Goal: Check status: Check status

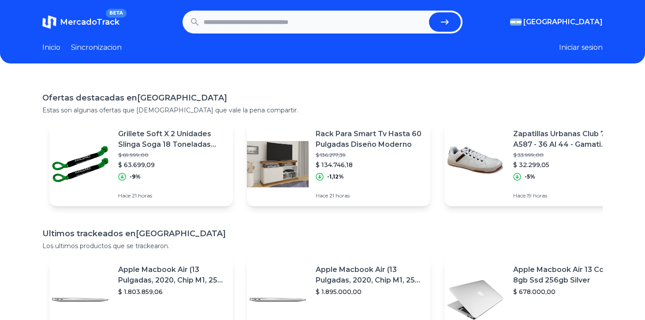
click at [582, 12] on section "MercadoTrack BETA Argentina Argentina Uruguay Mexico Chile Peru Venezuela Colom…" at bounding box center [322, 22] width 561 height 23
click at [581, 22] on span "[GEOGRAPHIC_DATA]" at bounding box center [563, 22] width 79 height 11
click at [0, 0] on span "[GEOGRAPHIC_DATA]" at bounding box center [0, 0] width 0 height 0
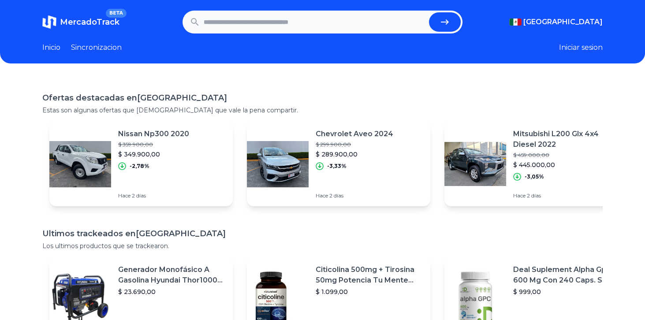
click at [262, 39] on header "MercadoTrack BETA Mexico Argentina Uruguay Mexico Chile Peru Venezuela Colombia…" at bounding box center [322, 32] width 645 height 64
click at [244, 25] on input "text" at bounding box center [315, 21] width 222 height 19
type input "*"
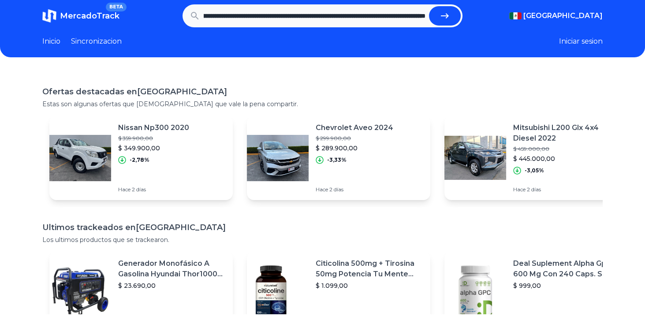
click at [439, 23] on button "submit" at bounding box center [445, 21] width 32 height 19
type input "**********"
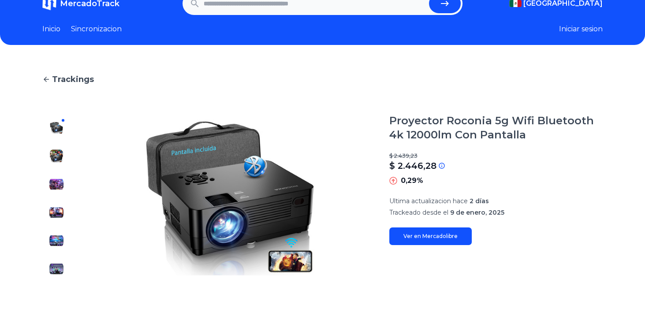
scroll to position [19, 0]
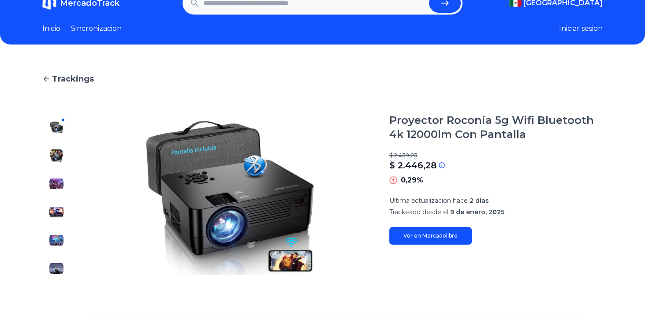
click at [442, 165] on icon at bounding box center [442, 165] width 0 height 3
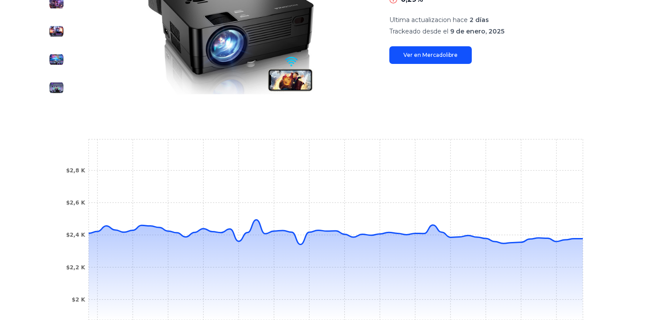
scroll to position [286, 0]
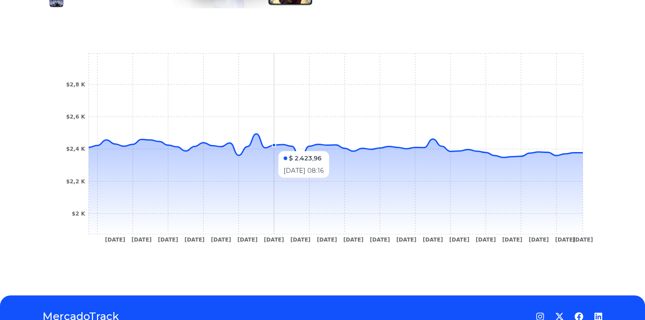
click at [270, 156] on icon at bounding box center [336, 184] width 495 height 100
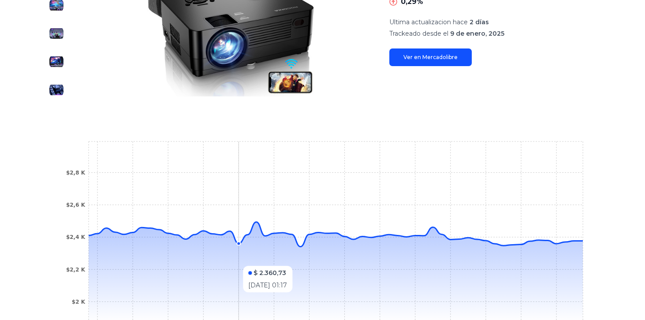
scroll to position [0, 0]
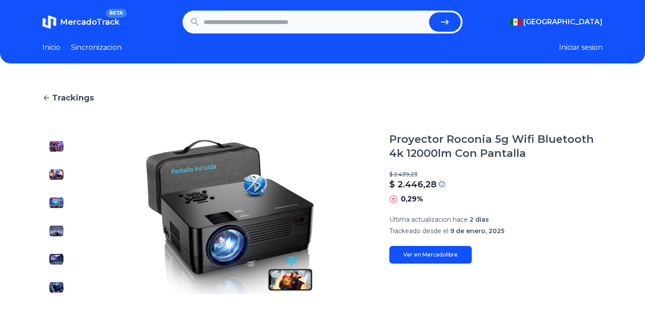
click at [312, 20] on input "text" at bounding box center [315, 21] width 222 height 19
click at [446, 26] on icon "submit" at bounding box center [445, 22] width 11 height 11
type input "**********"
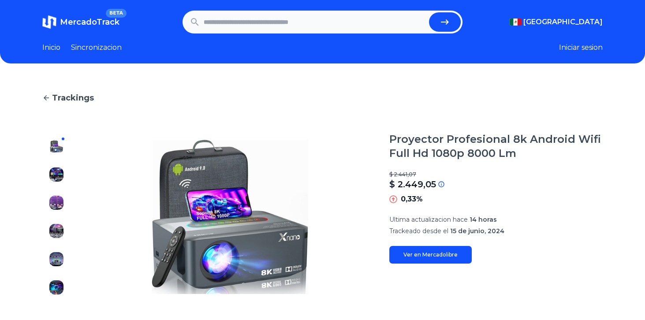
click at [241, 30] on input "text" at bounding box center [315, 21] width 222 height 19
click at [445, 30] on button "submit" at bounding box center [445, 21] width 32 height 19
type input "**********"
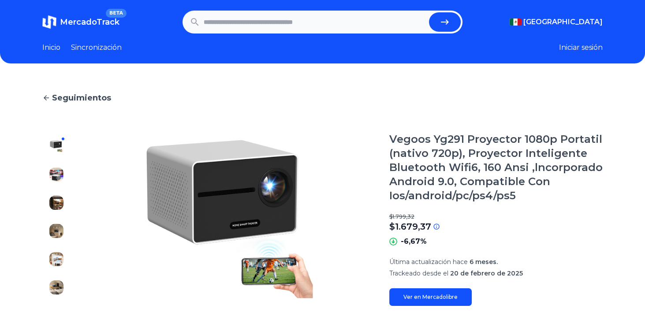
click at [248, 25] on input "text" at bounding box center [315, 21] width 222 height 19
click at [436, 22] on button "submit" at bounding box center [445, 21] width 32 height 19
type input "**********"
